Goal: Task Accomplishment & Management: Use online tool/utility

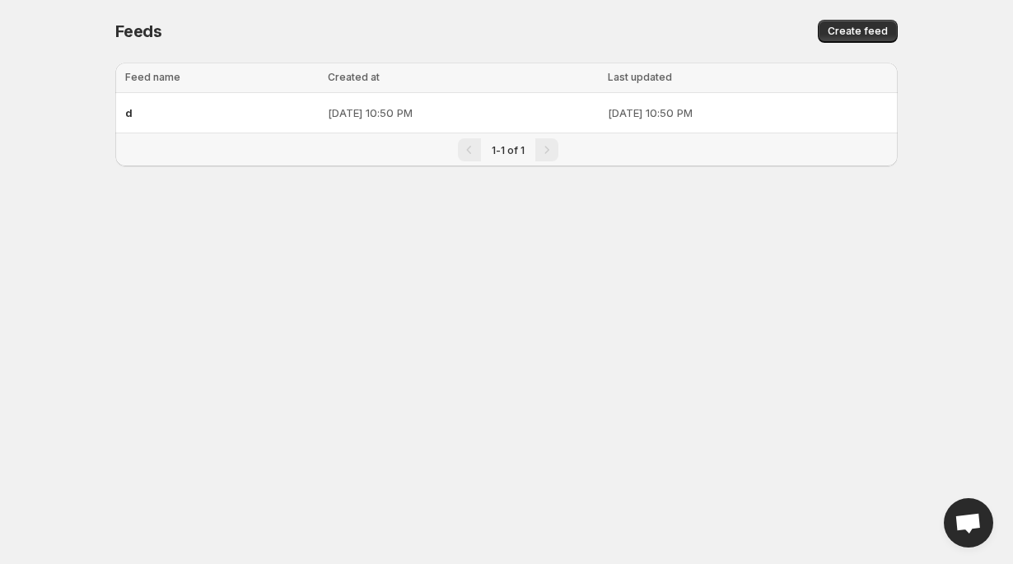
click at [257, 197] on div at bounding box center [506, 193] width 782 height 26
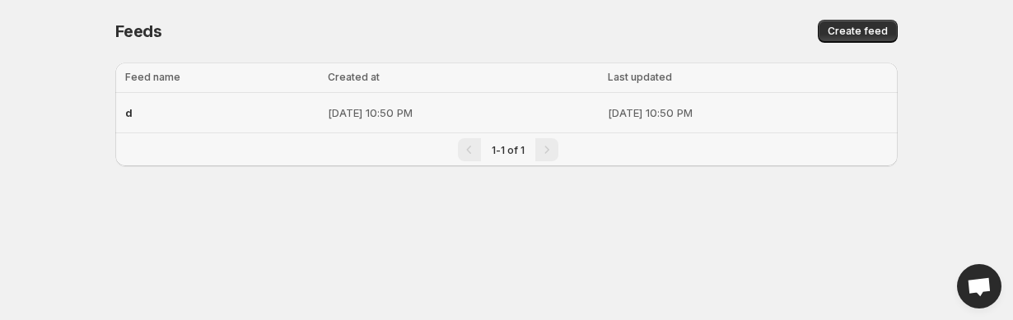
click at [255, 117] on div "d" at bounding box center [221, 113] width 193 height 30
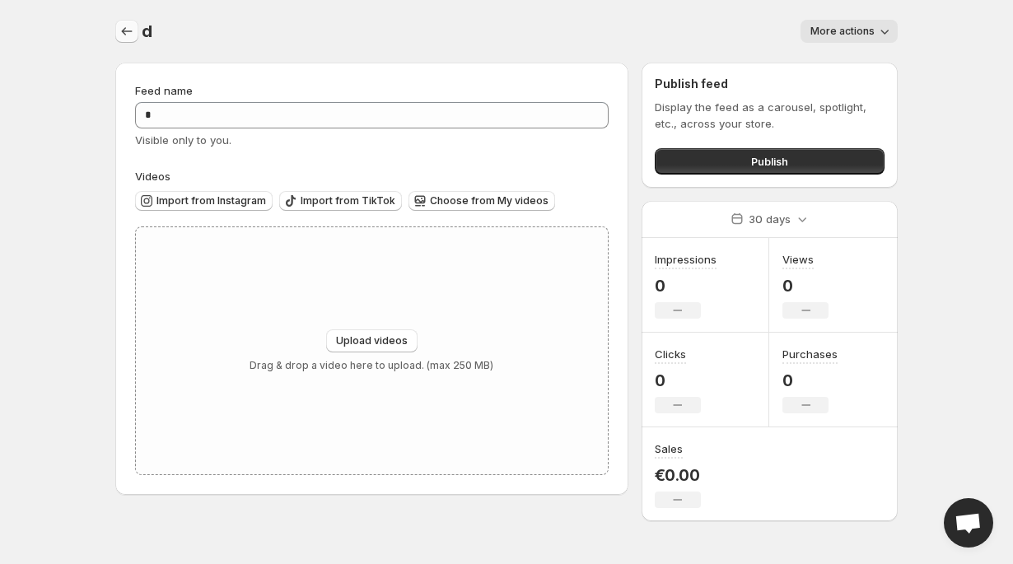
click at [123, 30] on icon "Settings" at bounding box center [127, 31] width 16 height 16
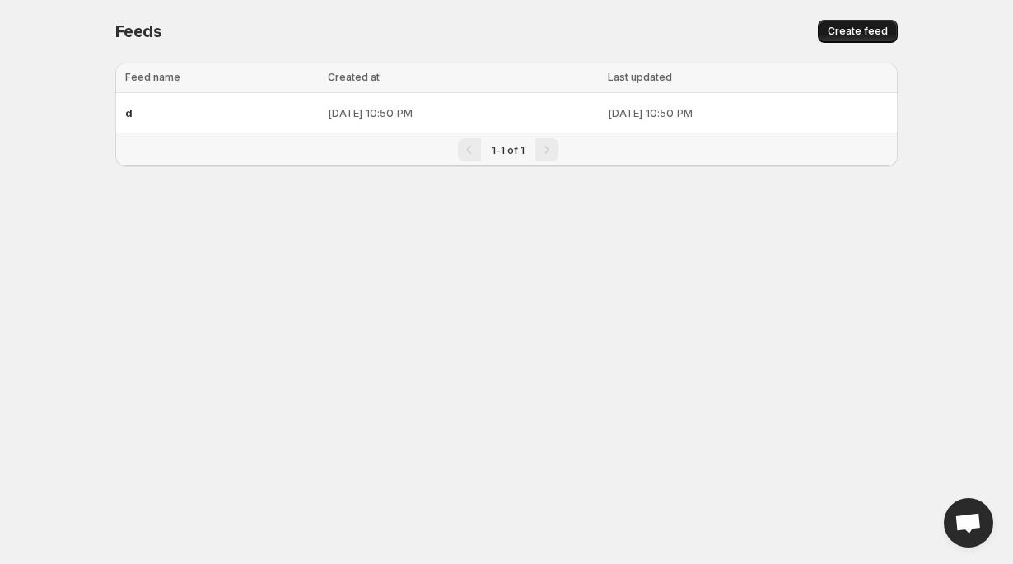
click at [856, 32] on span "Create feed" at bounding box center [858, 31] width 60 height 13
